Goal: Find specific page/section: Find specific page/section

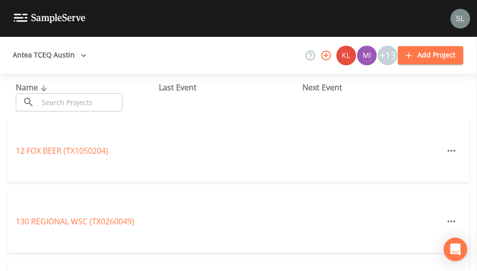
click at [102, 101] on input "text" at bounding box center [80, 102] width 84 height 18
click at [80, 107] on input "text" at bounding box center [80, 102] width 84 height 18
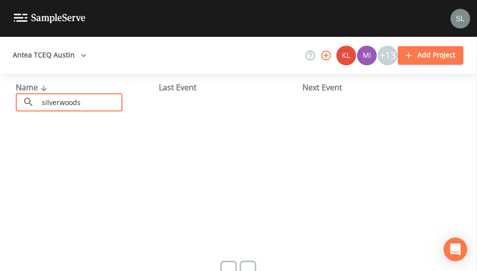
type input "silverwoods"
click at [64, 56] on button "Antea TCEQ Austin" at bounding box center [50, 55] width 82 height 18
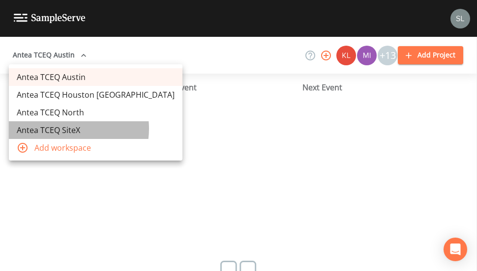
click at [63, 129] on link "Antea TCEQ SiteX" at bounding box center [95, 130] width 173 height 18
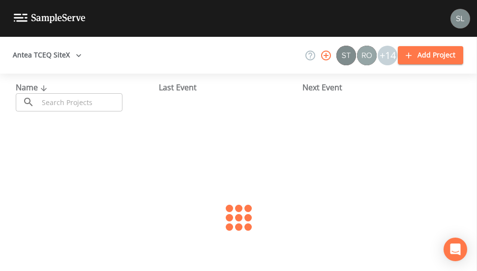
click at [80, 104] on input "text" at bounding box center [80, 102] width 84 height 18
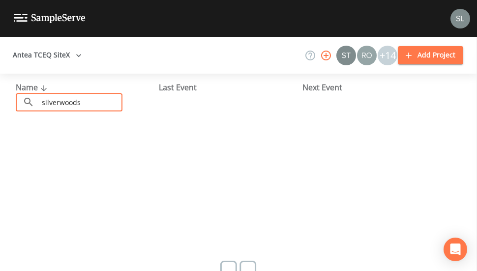
type input "silverwoods"
